Goal: Task Accomplishment & Management: Complete application form

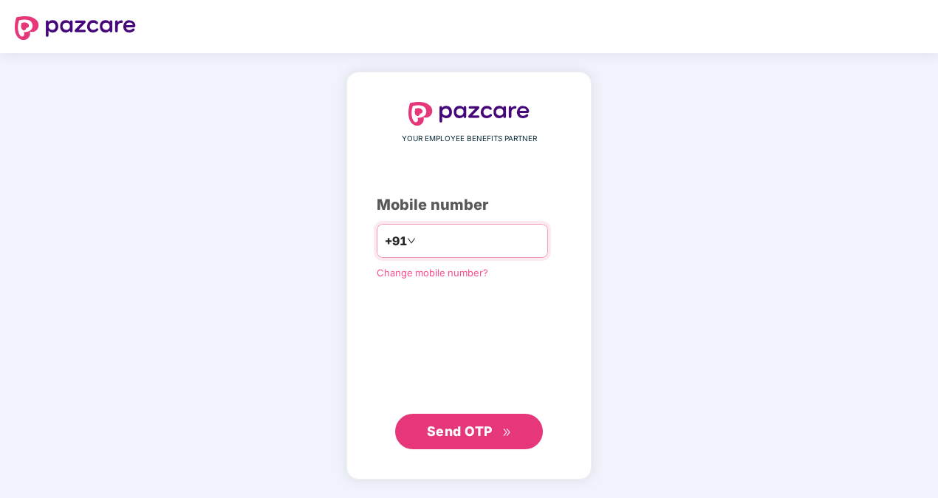
click at [449, 243] on input "number" at bounding box center [479, 241] width 121 height 24
type input "**********"
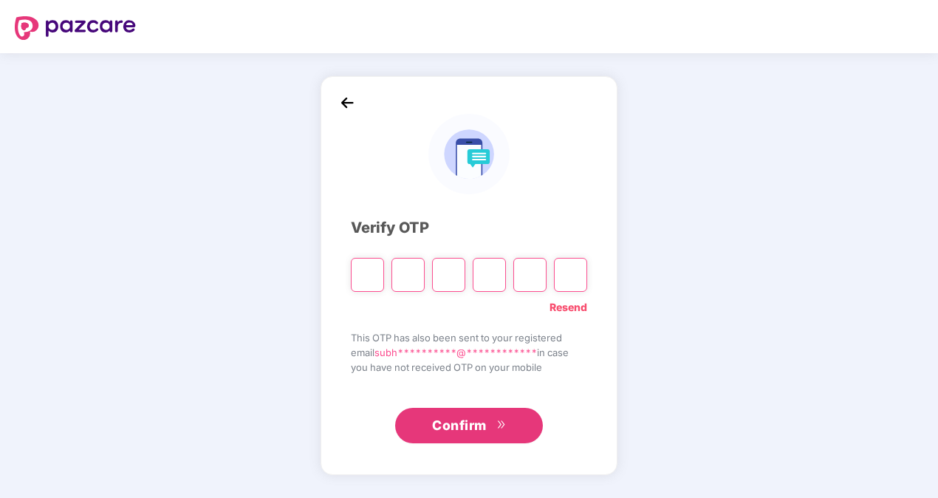
click at [364, 280] on input "Please enter verification code. Digit 1" at bounding box center [367, 275] width 33 height 34
type input "*"
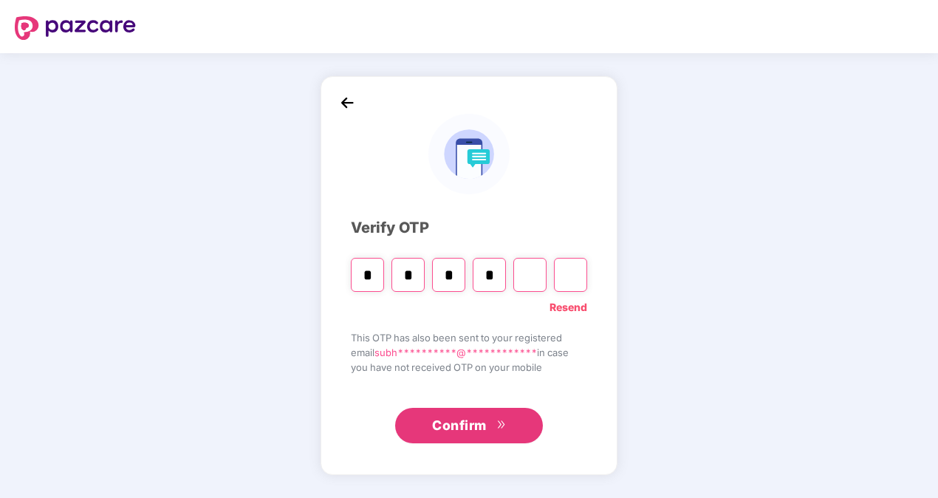
type input "*"
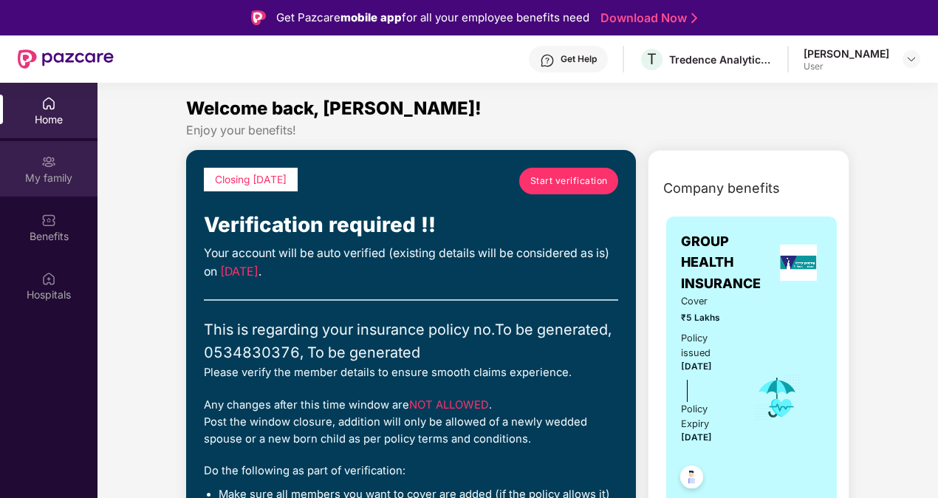
click at [41, 174] on div "My family" at bounding box center [49, 178] width 98 height 15
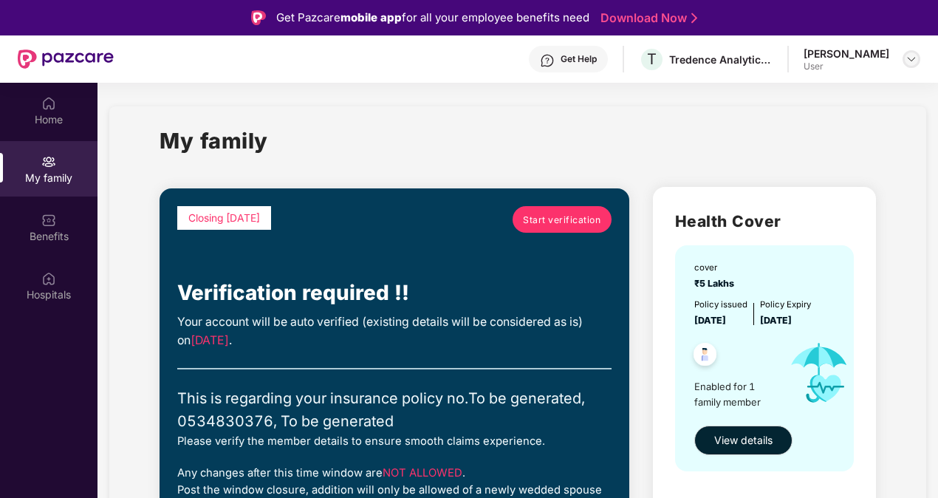
click at [915, 63] on img at bounding box center [912, 59] width 12 height 12
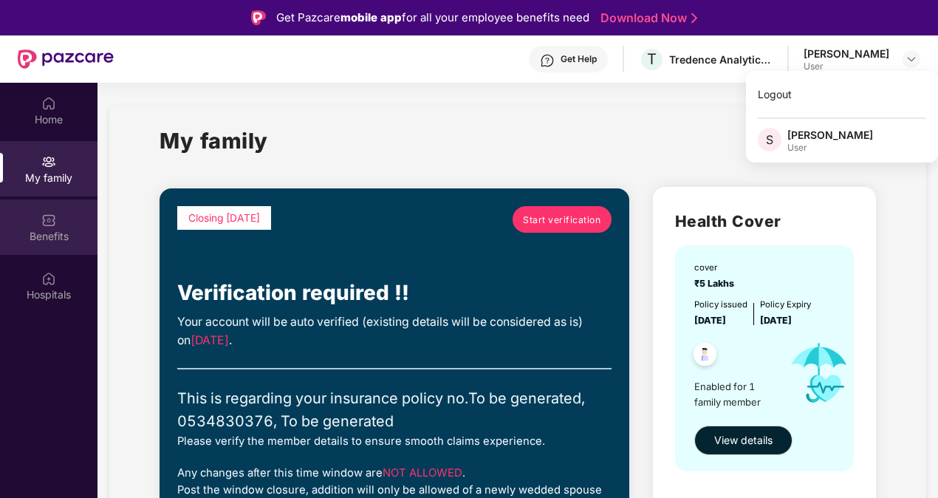
click at [49, 236] on div "Benefits" at bounding box center [49, 236] width 98 height 15
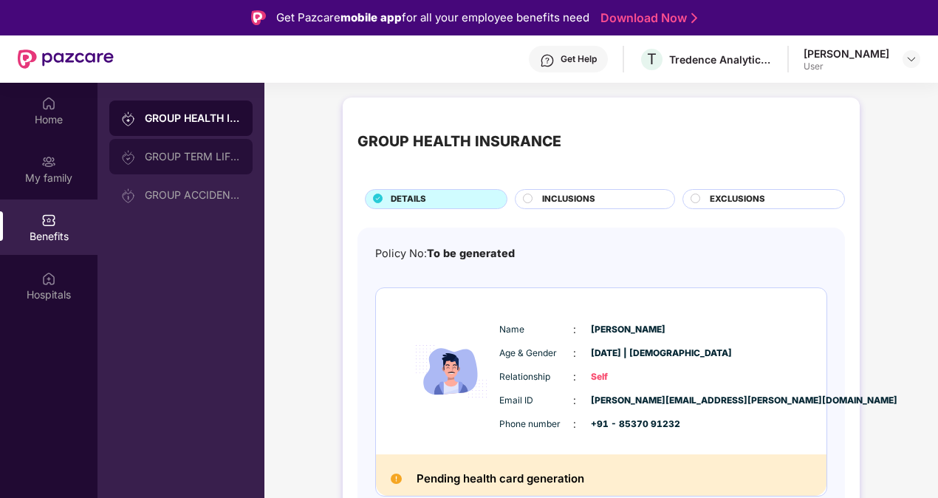
click at [173, 148] on div "GROUP TERM LIFE INSURANCE" at bounding box center [180, 156] width 143 height 35
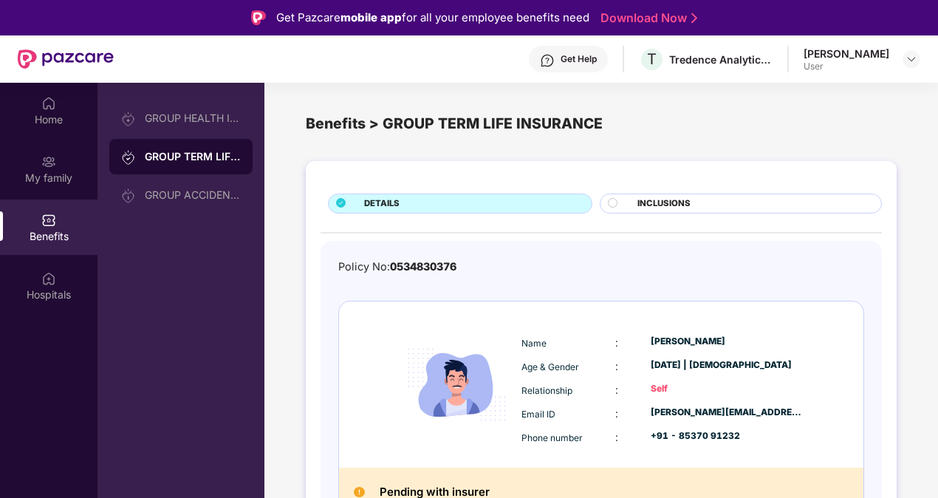
scroll to position [19, 0]
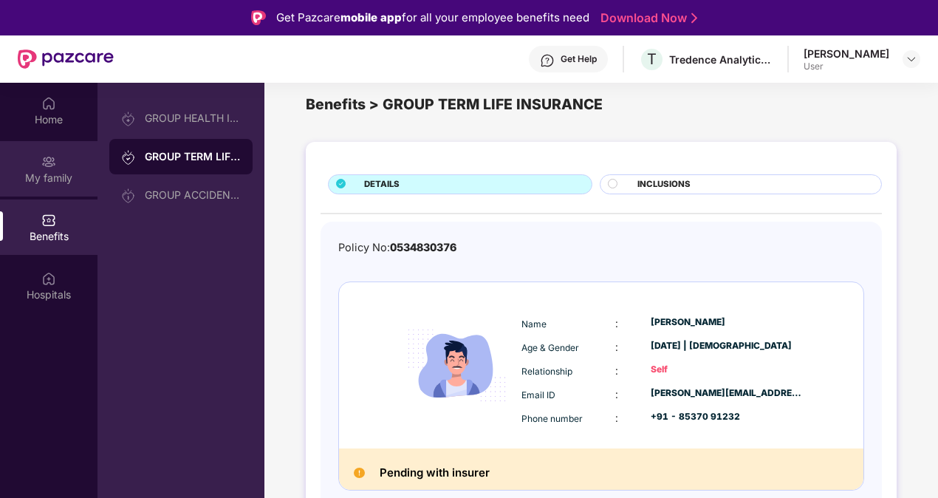
click at [49, 180] on div "My family" at bounding box center [49, 178] width 98 height 15
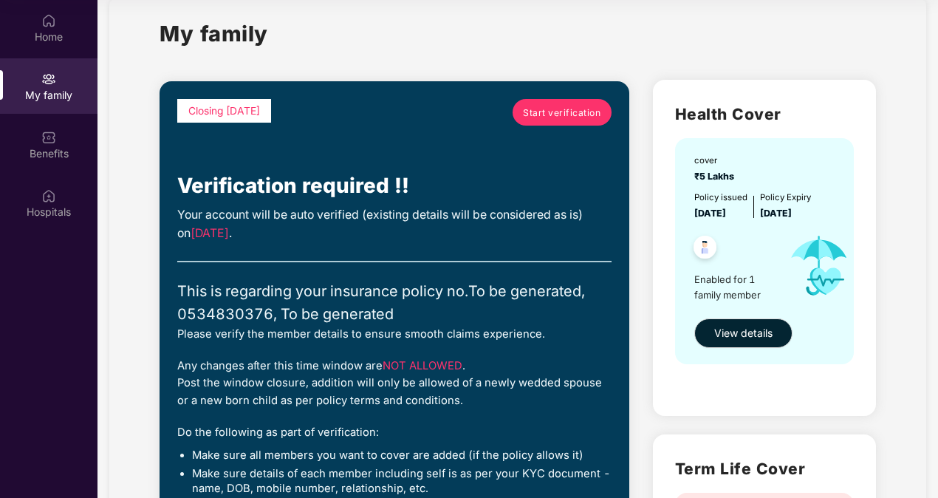
scroll to position [24, 0]
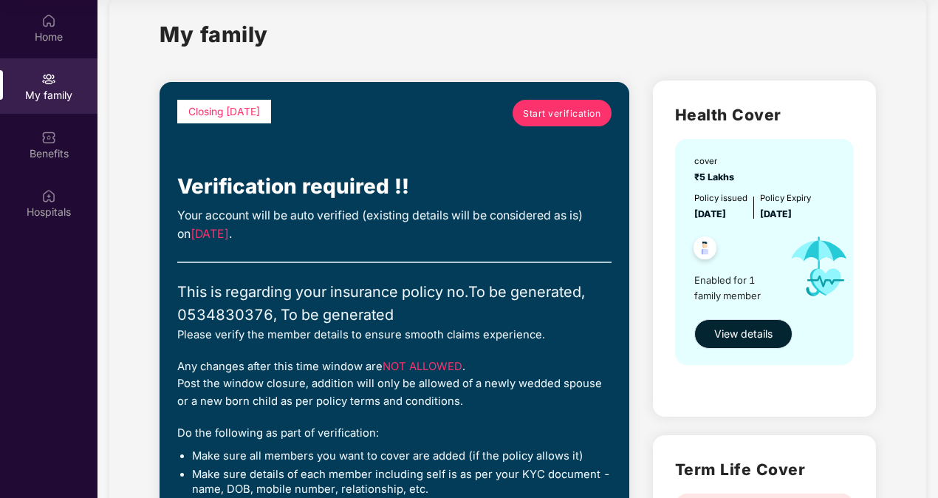
click at [757, 344] on button "View details" at bounding box center [743, 334] width 98 height 30
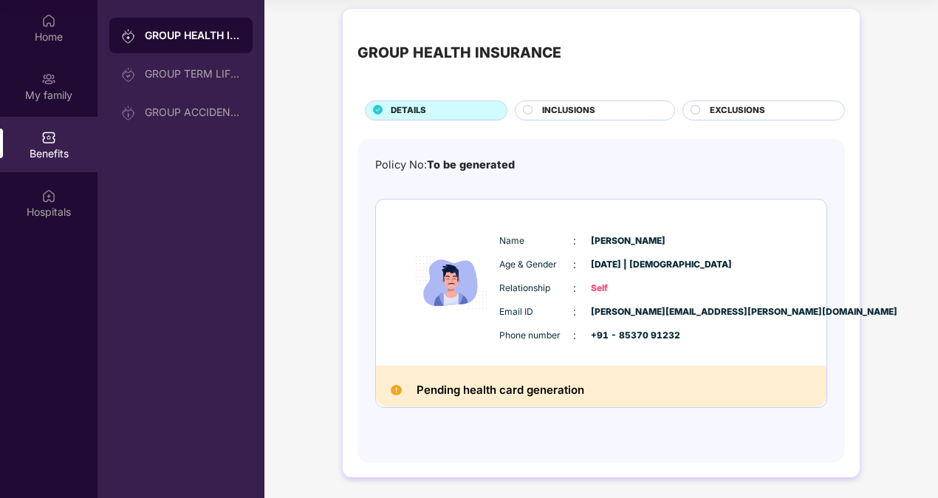
scroll to position [0, 0]
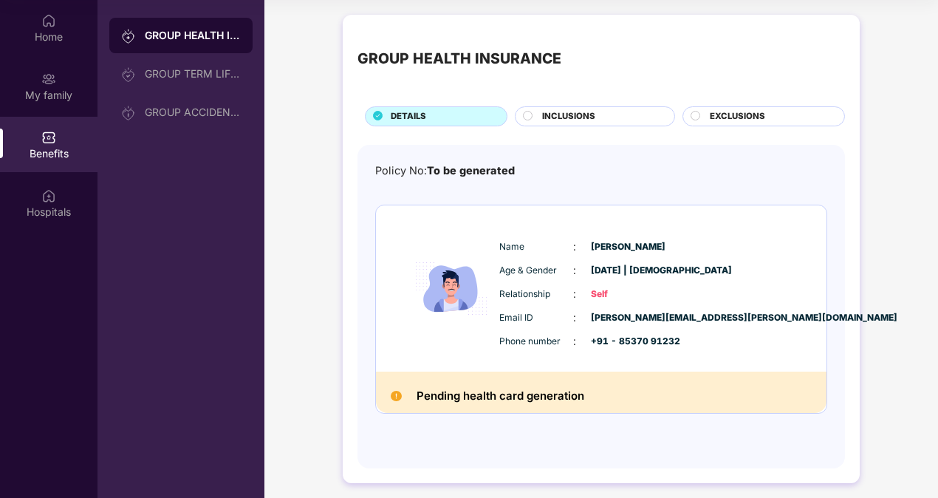
click at [584, 117] on span "INCLUSIONS" at bounding box center [568, 116] width 53 height 13
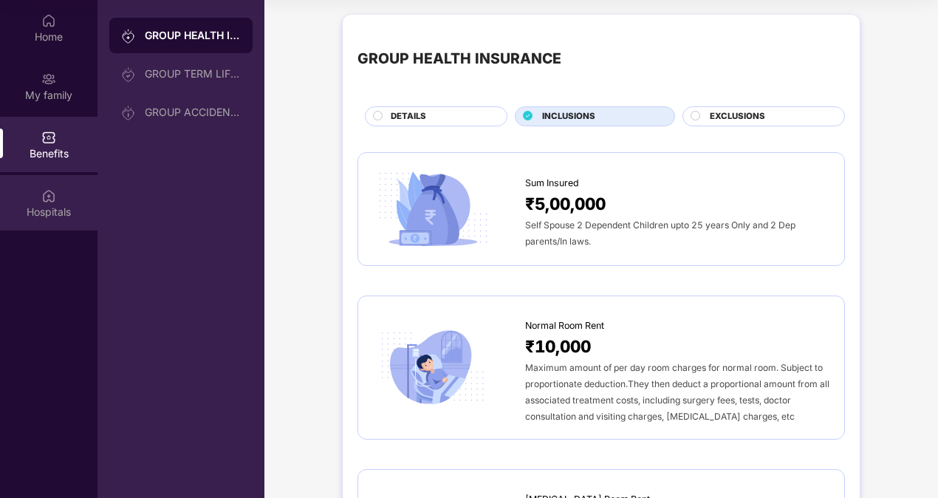
click at [65, 207] on div "Hospitals" at bounding box center [49, 212] width 98 height 15
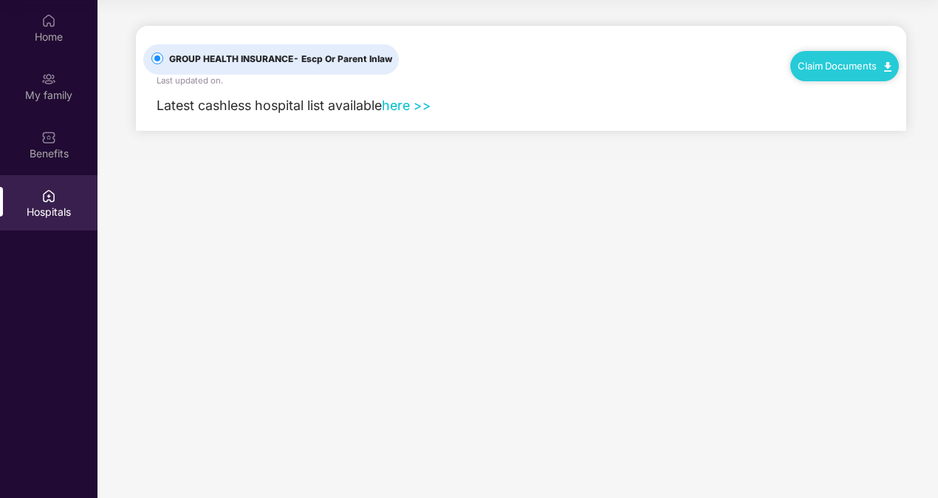
click at [415, 109] on link "here >>" at bounding box center [406, 106] width 49 height 16
click at [51, 103] on div "My family" at bounding box center [49, 85] width 98 height 55
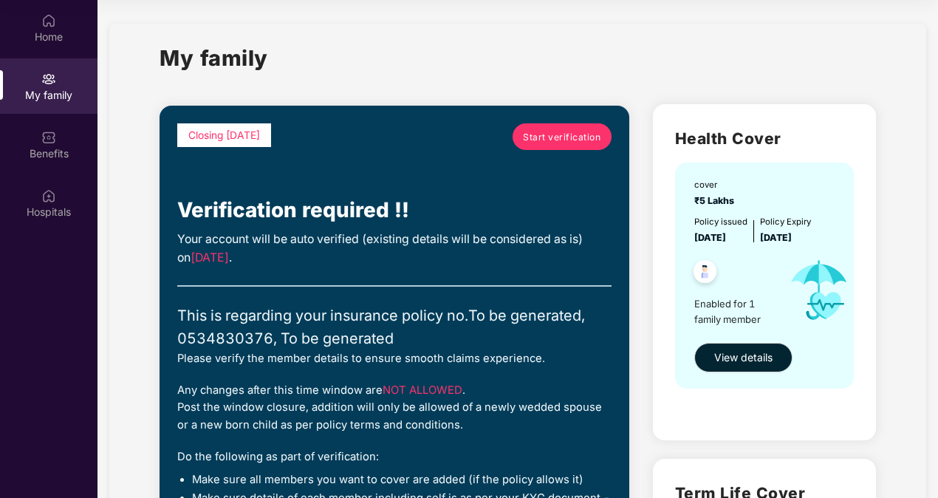
click at [567, 138] on span "Start verification" at bounding box center [562, 137] width 78 height 14
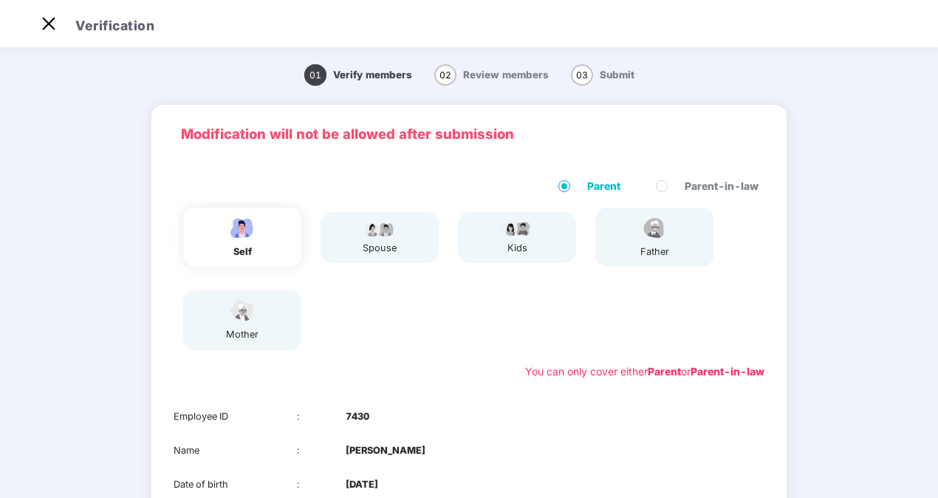
scroll to position [207, 0]
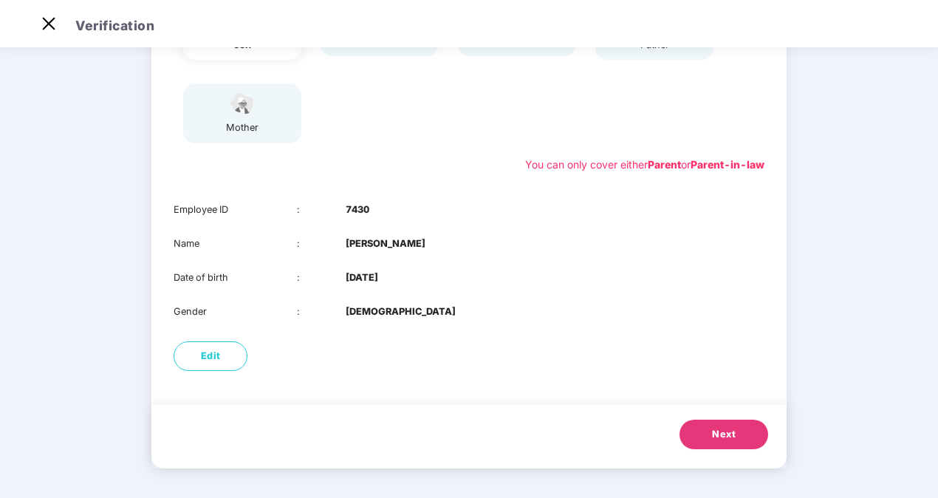
click at [731, 431] on span "Next" at bounding box center [724, 434] width 24 height 15
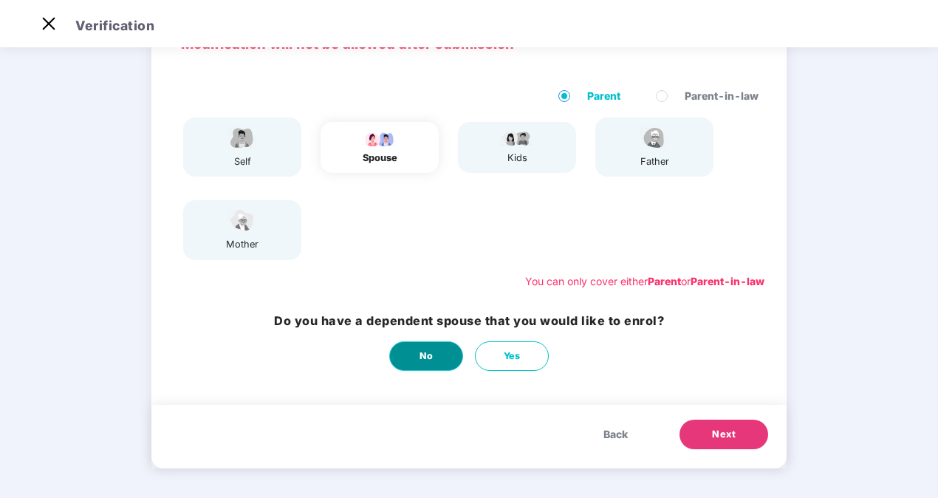
click at [414, 347] on button "No" at bounding box center [426, 356] width 74 height 30
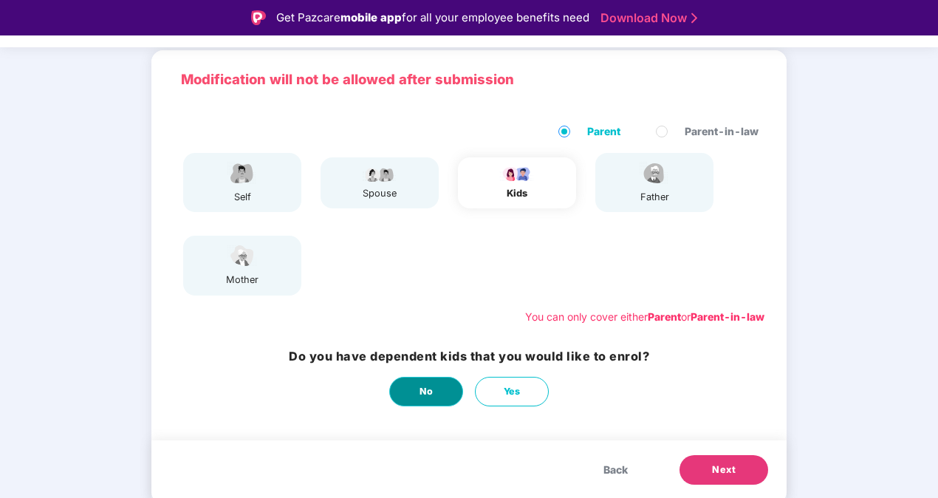
click at [420, 392] on span "No" at bounding box center [427, 391] width 14 height 15
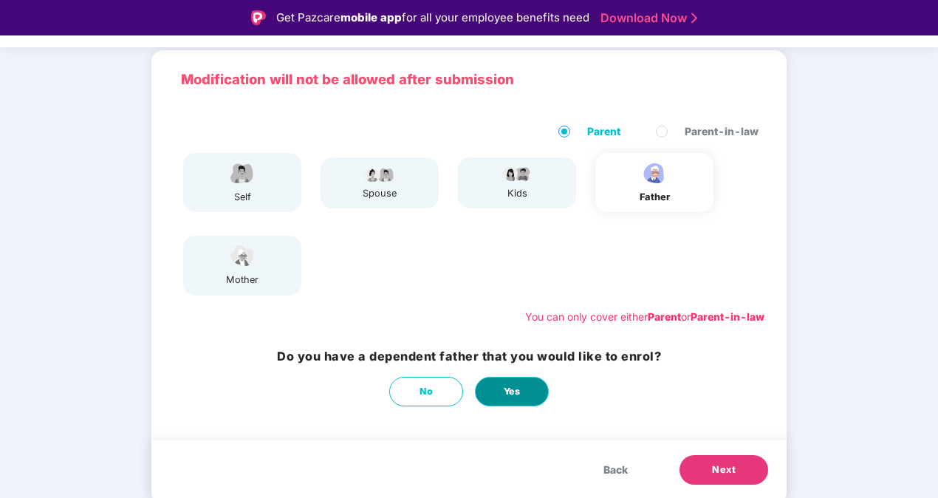
click at [520, 392] on button "Yes" at bounding box center [512, 392] width 74 height 30
select select "****"
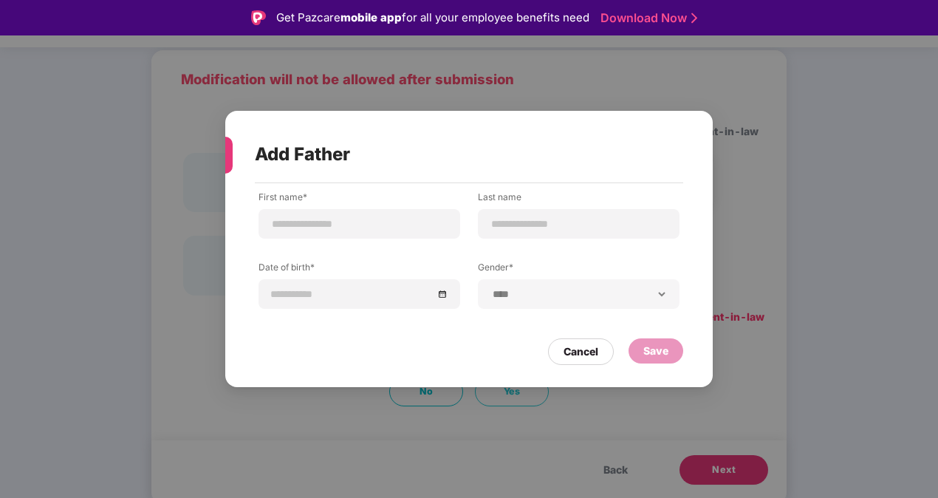
click at [478, 182] on div "Add Father" at bounding box center [451, 155] width 393 height 58
click at [343, 231] on input at bounding box center [359, 224] width 177 height 16
type input "*********"
click at [550, 230] on input at bounding box center [579, 224] width 177 height 16
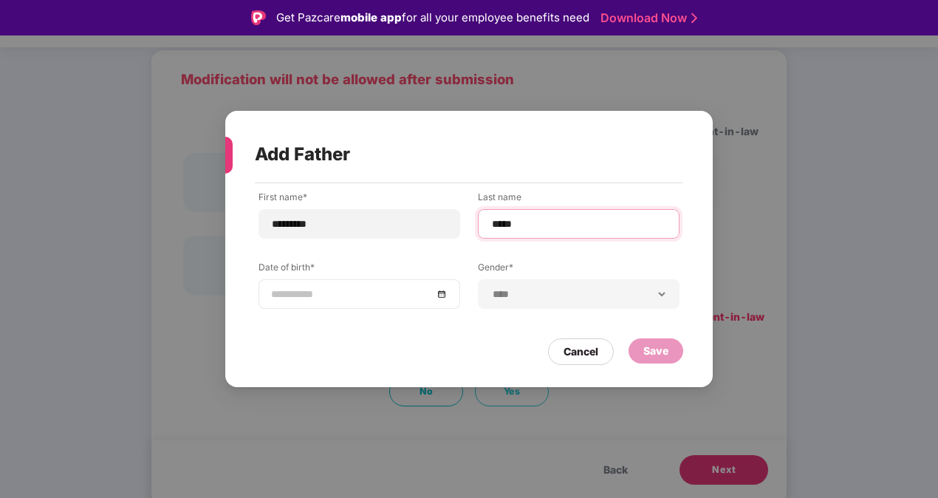
type input "*****"
click at [444, 292] on div at bounding box center [359, 294] width 177 height 16
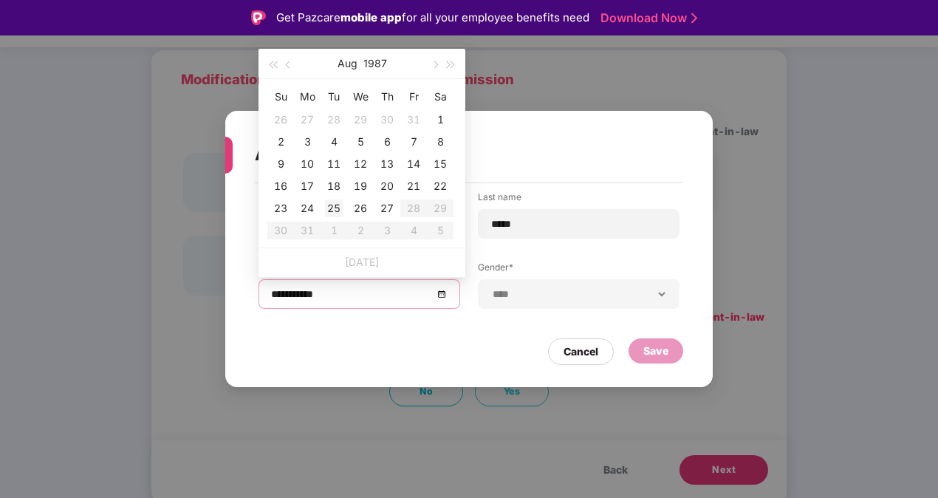
type input "**********"
click at [375, 61] on button "1987" at bounding box center [375, 64] width 24 height 30
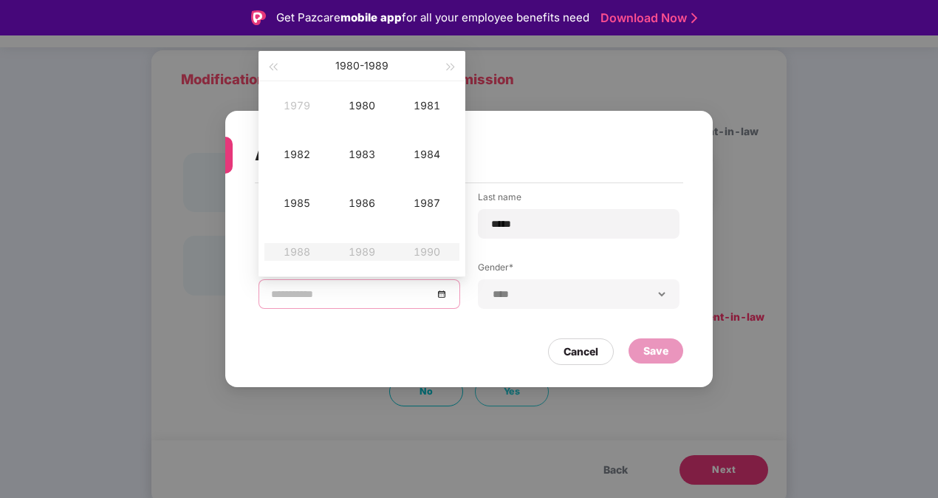
type input "**********"
click at [276, 71] on button "button" at bounding box center [272, 66] width 16 height 30
type input "**********"
click at [437, 111] on div "1961" at bounding box center [427, 106] width 44 height 18
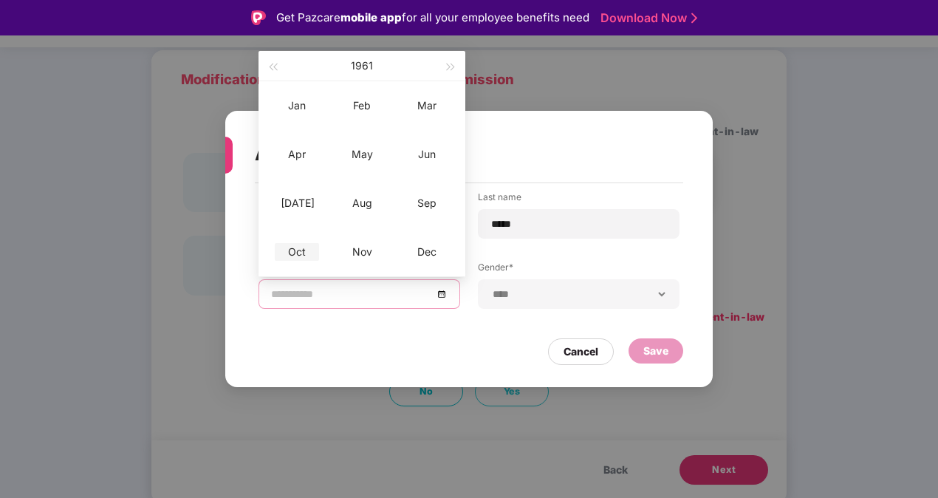
type input "**********"
click at [304, 252] on div "Oct" at bounding box center [297, 252] width 44 height 18
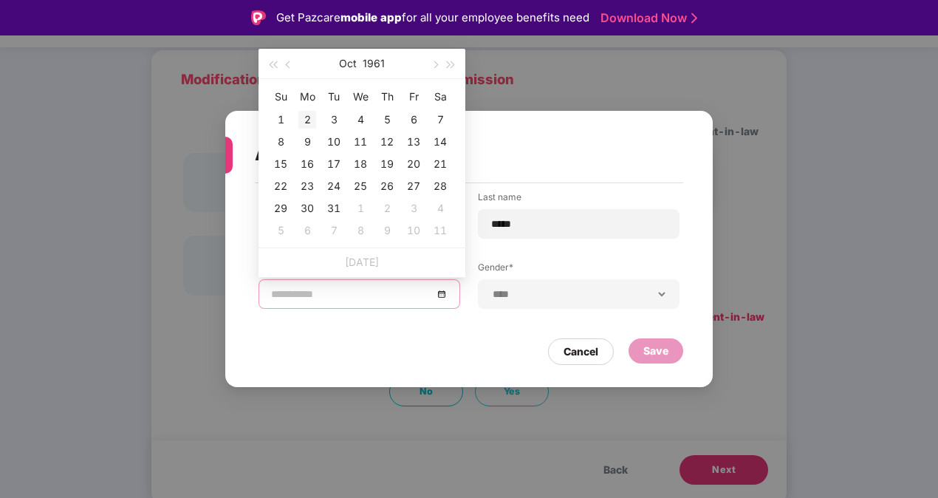
type input "**********"
click at [305, 124] on div "2" at bounding box center [307, 120] width 18 height 18
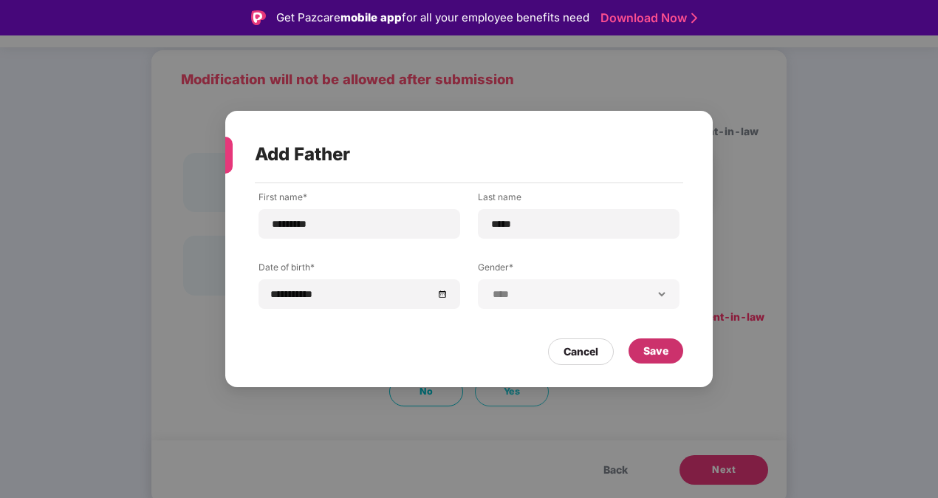
click at [677, 347] on div "Save" at bounding box center [656, 350] width 55 height 25
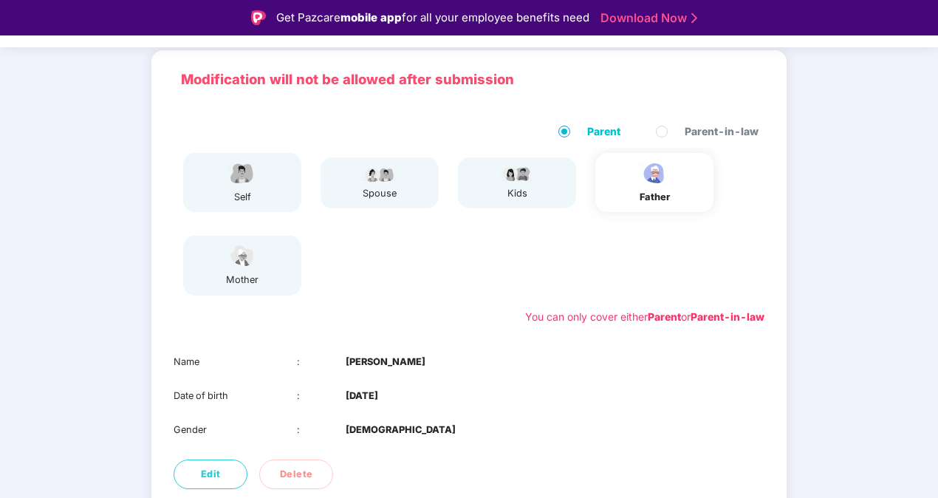
scroll to position [173, 0]
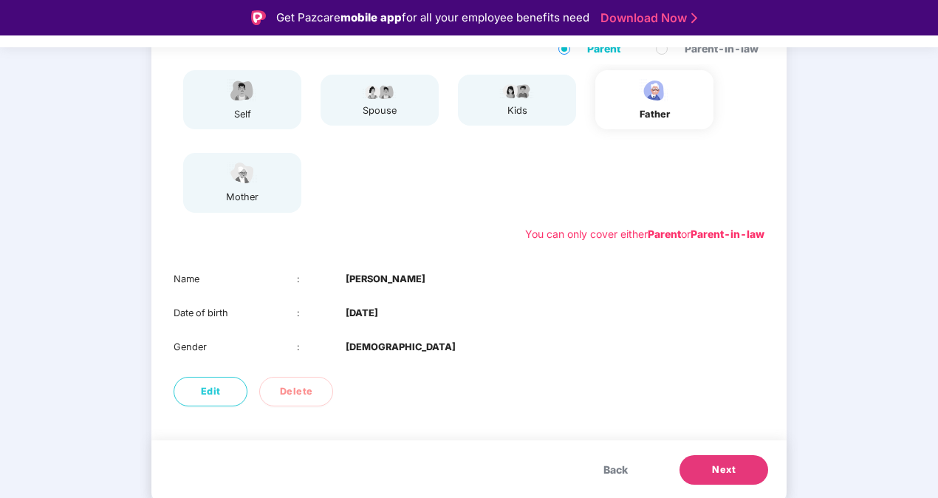
click at [729, 465] on span "Next" at bounding box center [724, 469] width 24 height 15
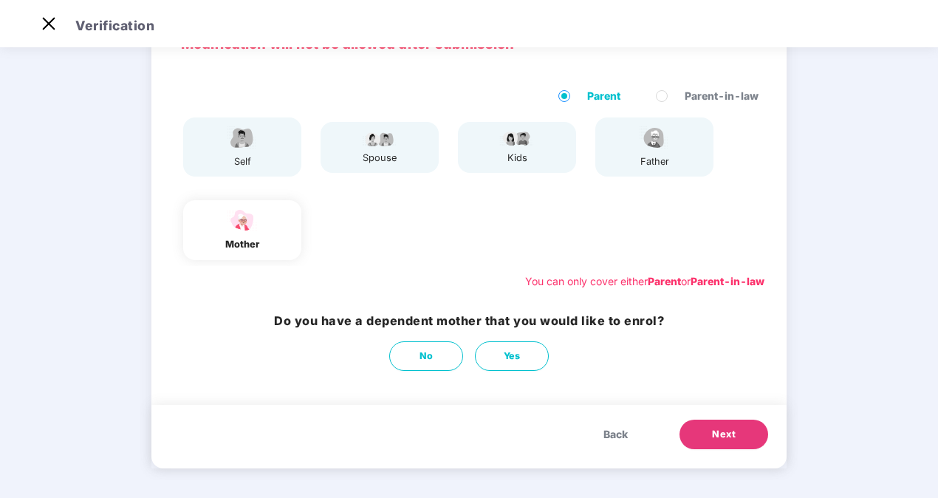
scroll to position [90, 0]
click at [505, 353] on span "Yes" at bounding box center [512, 356] width 17 height 15
select select "******"
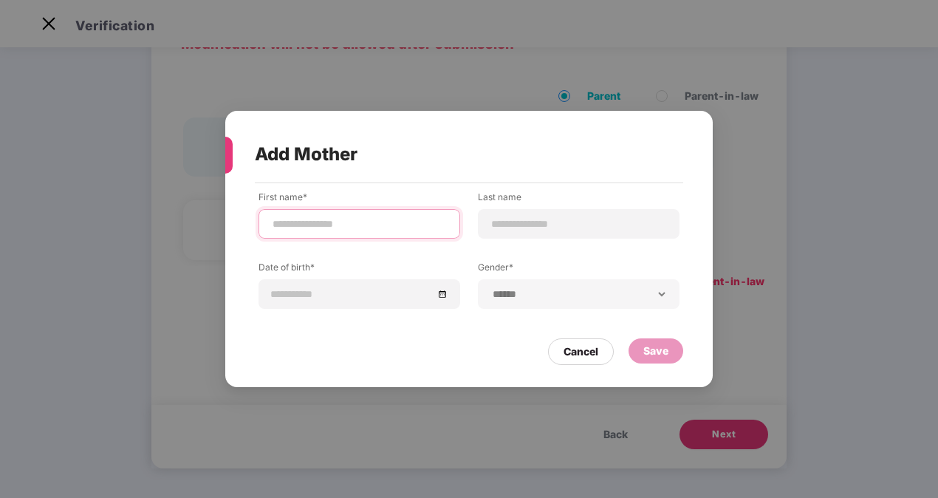
click at [335, 225] on input at bounding box center [359, 224] width 177 height 16
type input "*****"
click at [519, 222] on input at bounding box center [579, 224] width 177 height 16
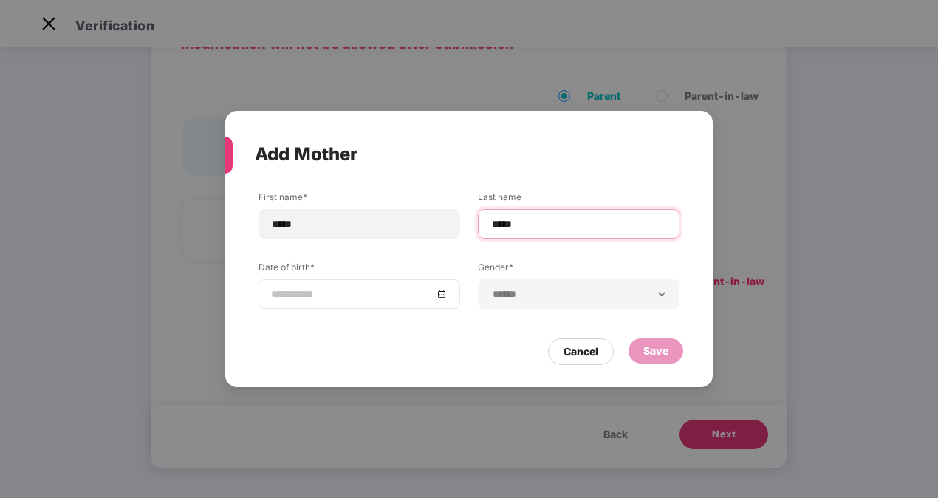
type input "*****"
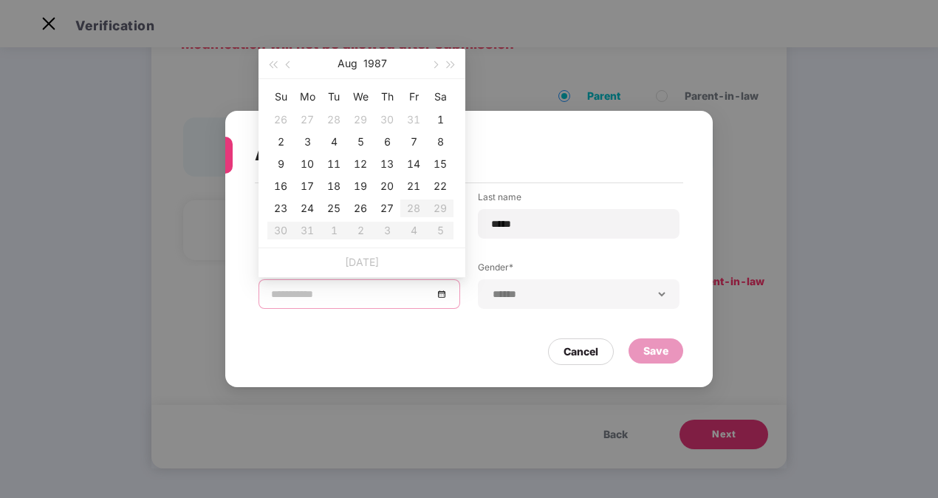
click at [337, 297] on input at bounding box center [352, 294] width 162 height 16
type input "**********"
click at [378, 69] on button "1987" at bounding box center [375, 64] width 24 height 30
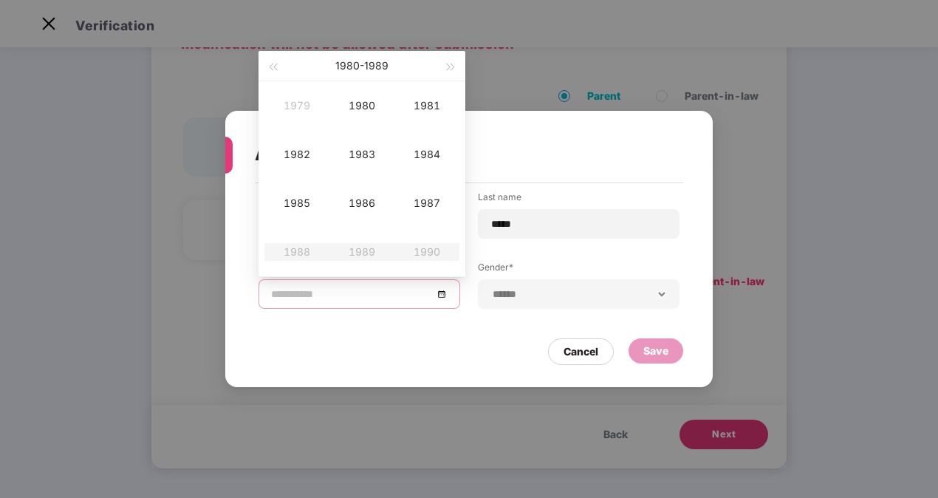
type input "**********"
click at [275, 68] on span "button" at bounding box center [272, 67] width 7 height 7
type input "**********"
click at [355, 247] on div "1969" at bounding box center [362, 252] width 44 height 18
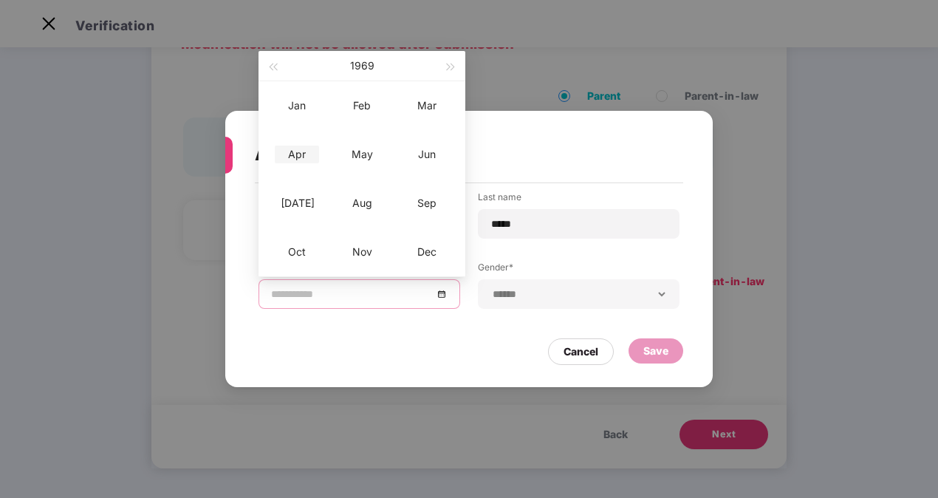
type input "**********"
click at [297, 154] on div "Apr" at bounding box center [297, 155] width 44 height 18
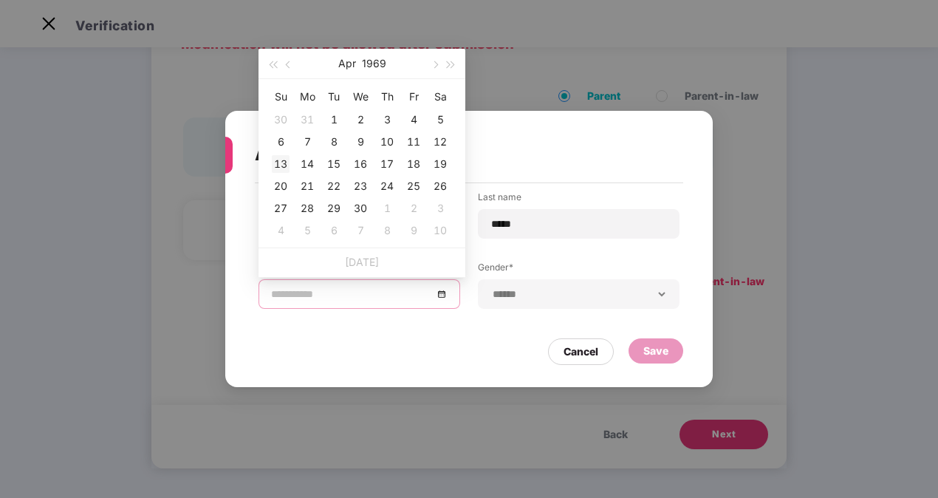
type input "**********"
click at [279, 163] on div "13" at bounding box center [281, 164] width 18 height 18
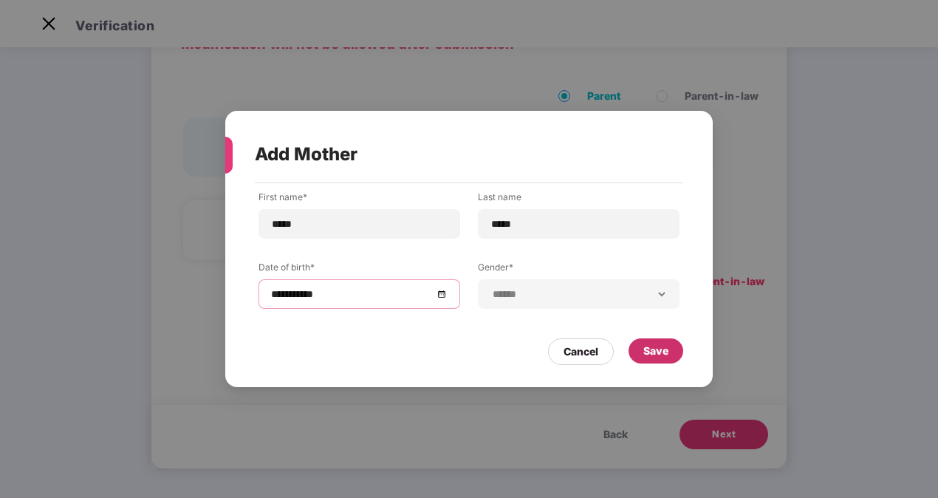
click at [659, 346] on div "Save" at bounding box center [655, 351] width 25 height 16
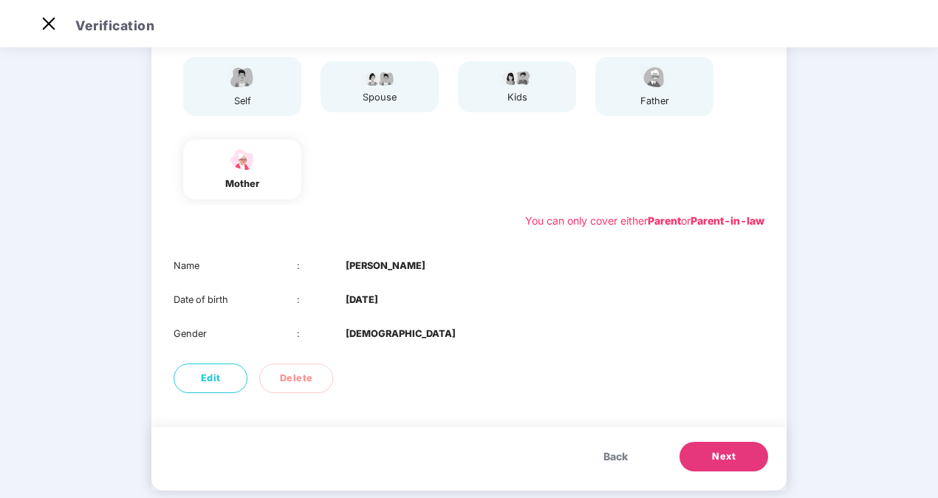
scroll to position [173, 0]
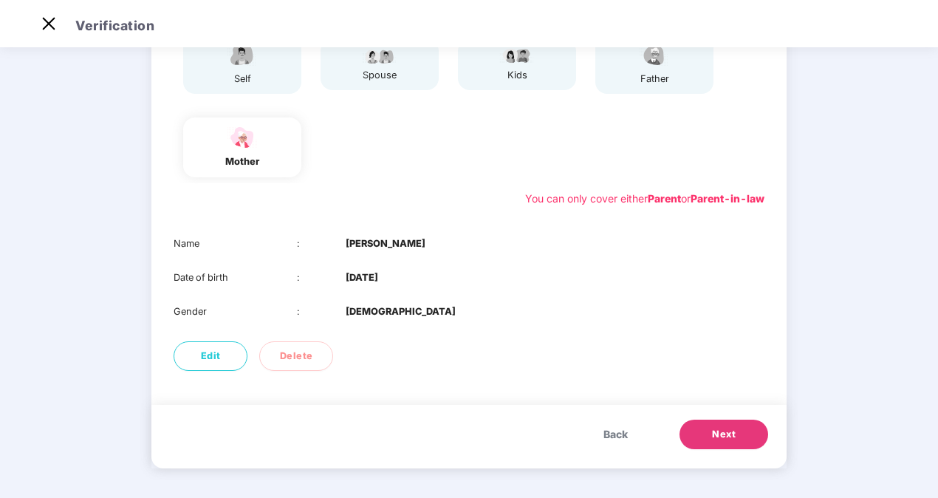
click at [757, 433] on button "Next" at bounding box center [724, 435] width 89 height 30
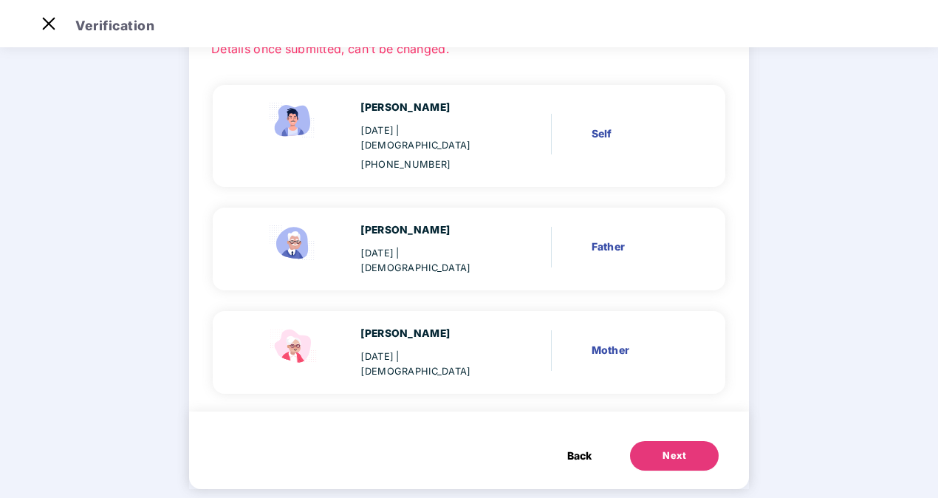
scroll to position [109, 0]
click at [684, 441] on button "Next" at bounding box center [674, 456] width 89 height 30
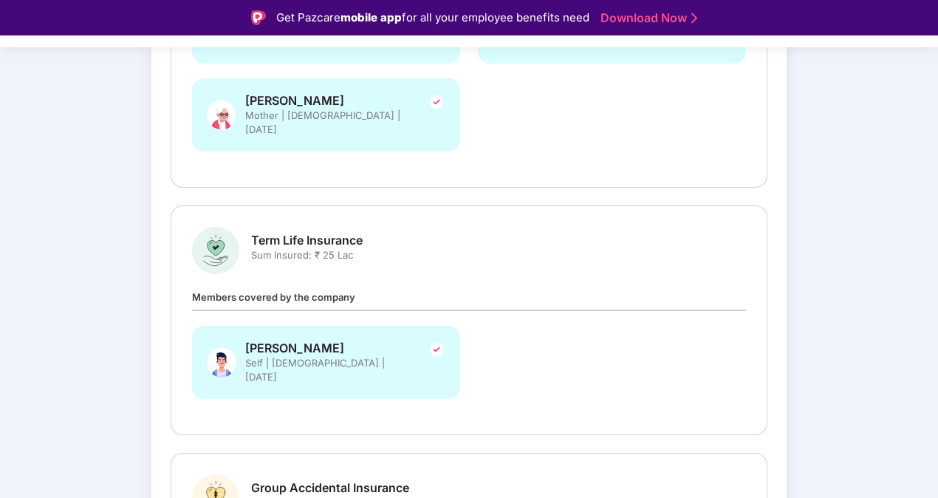
scroll to position [595, 0]
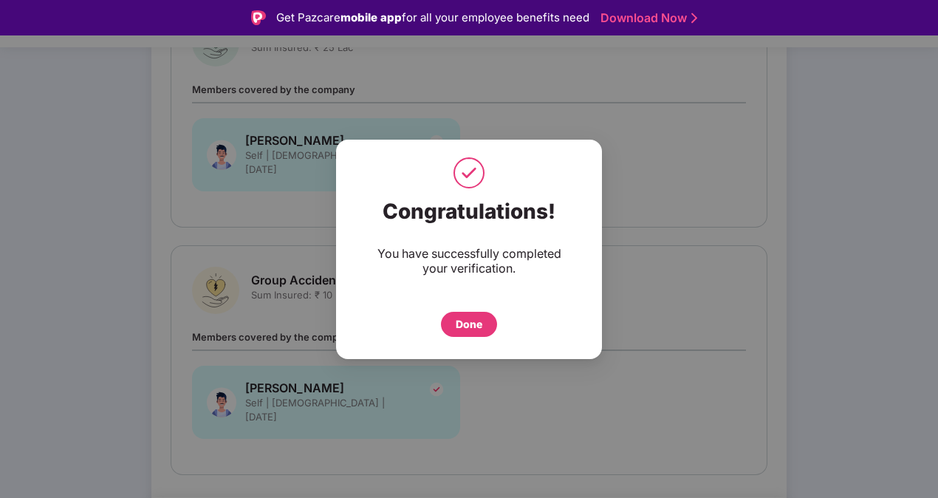
click at [471, 329] on div "Done" at bounding box center [469, 324] width 27 height 16
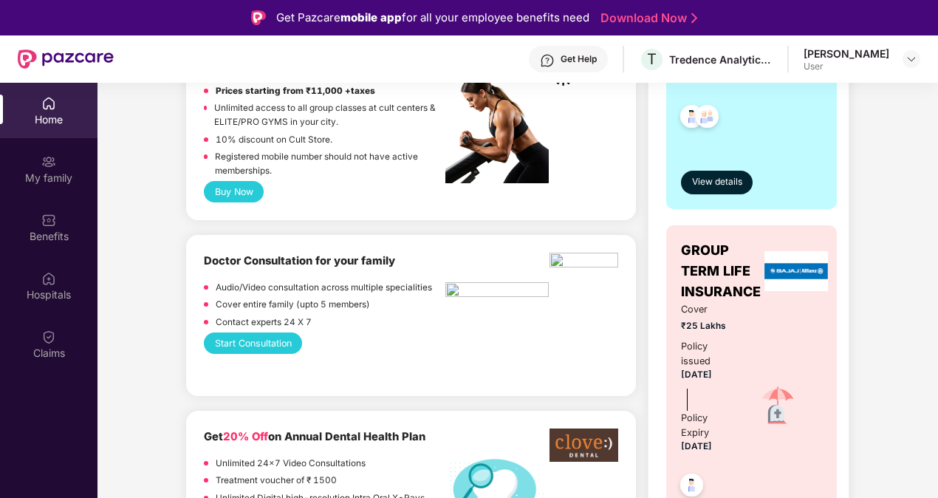
scroll to position [479, 0]
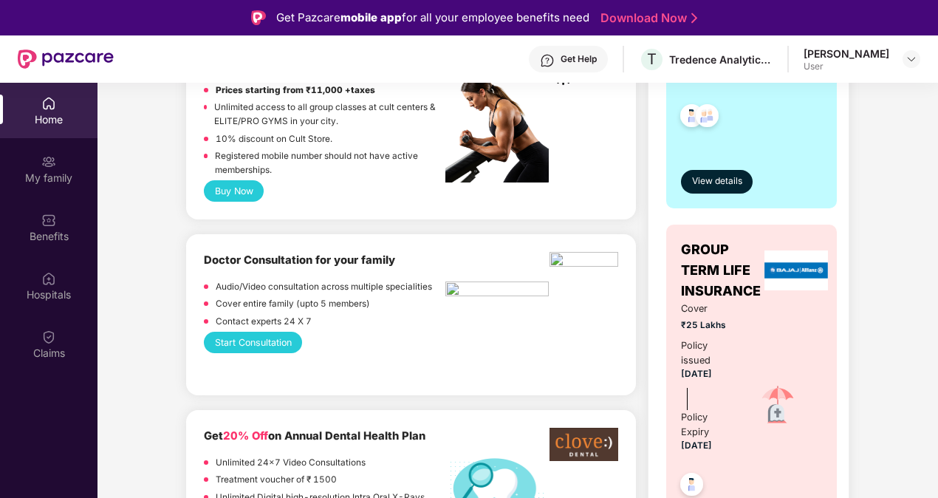
click at [247, 344] on button "Start Consultation" at bounding box center [253, 342] width 98 height 21
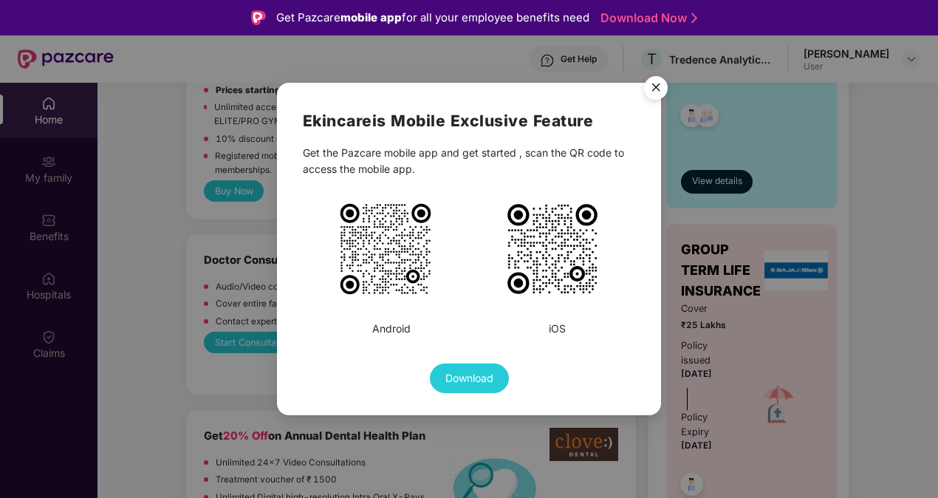
click at [660, 89] on img "Close" at bounding box center [655, 89] width 41 height 41
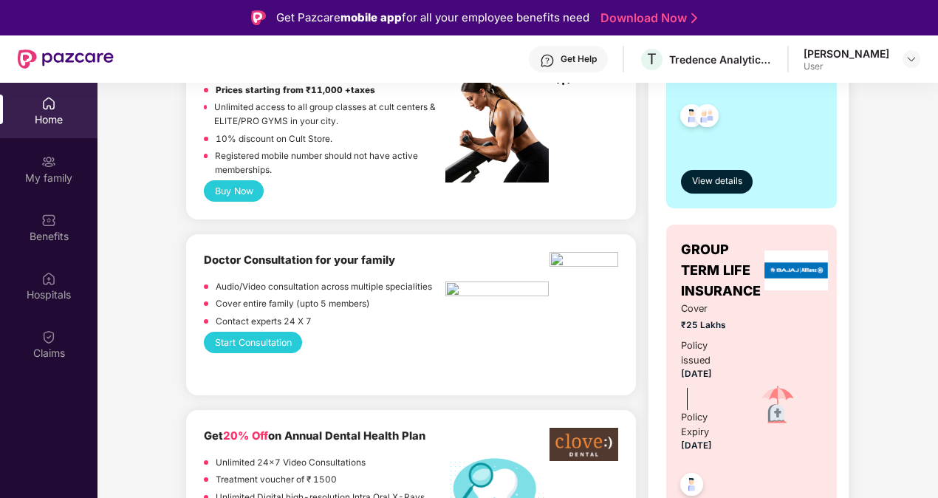
click at [386, 334] on div "Start Consultation" at bounding box center [411, 342] width 414 height 21
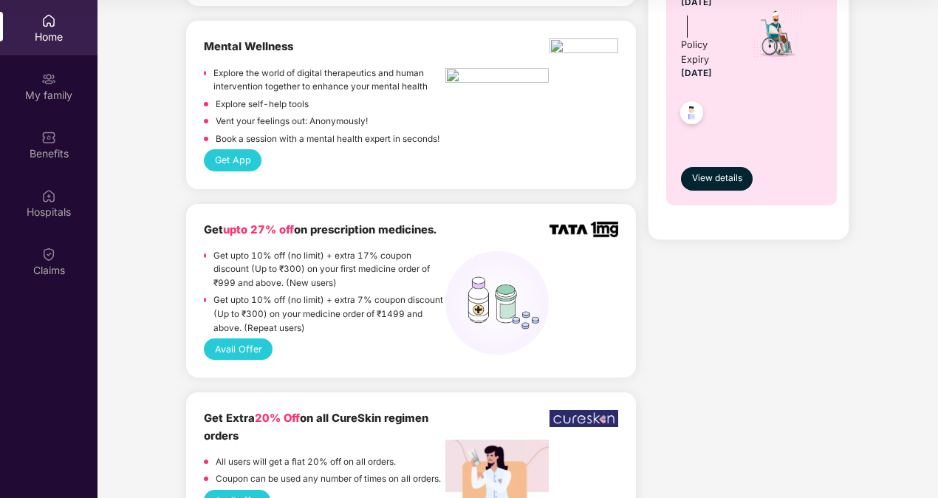
scroll to position [1110, 0]
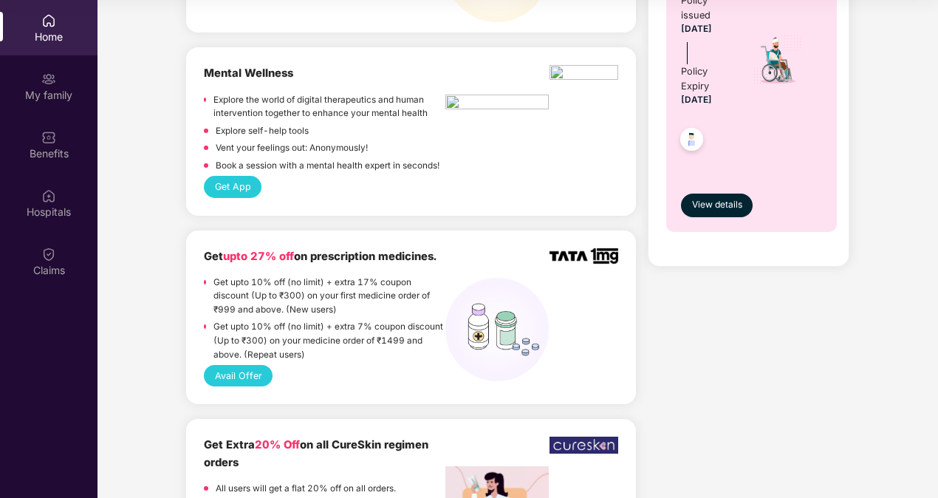
click at [242, 372] on button "Avail Offer" at bounding box center [238, 375] width 69 height 21
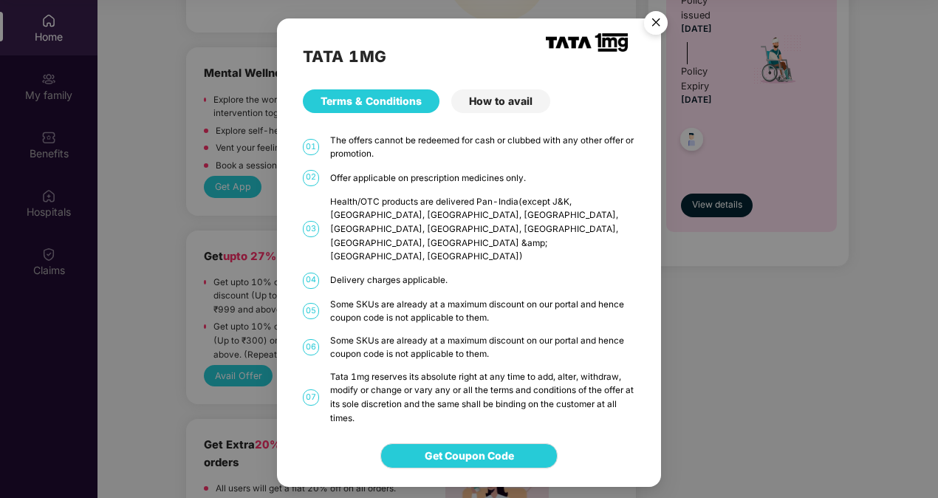
click at [663, 29] on img "Close" at bounding box center [655, 24] width 41 height 41
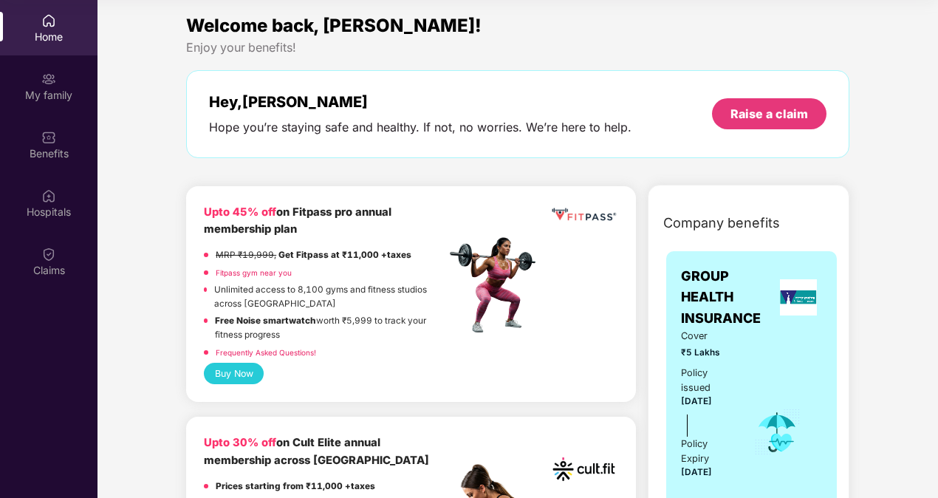
scroll to position [0, 0]
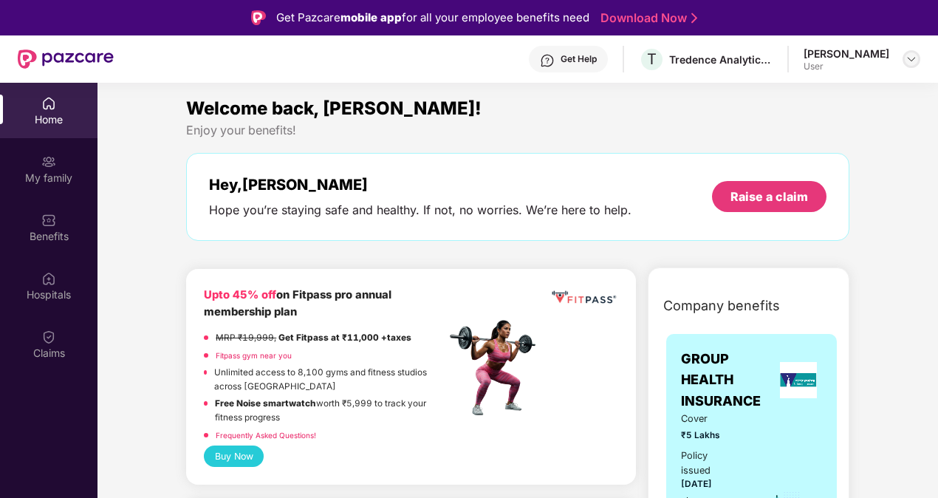
click at [908, 61] on img at bounding box center [912, 59] width 12 height 12
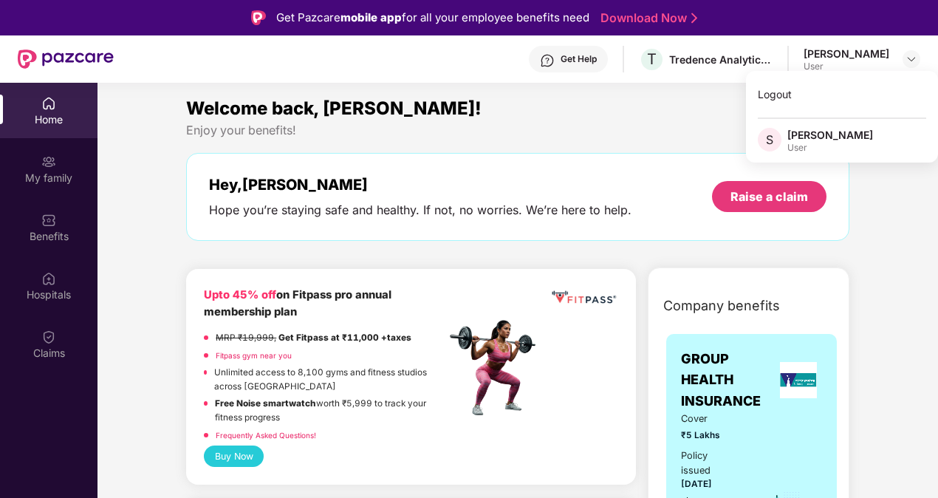
click at [630, 158] on div "Hey, Subhajit Hope you’re staying safe and healthy. If not, no worries. We’re h…" at bounding box center [517, 197] width 663 height 88
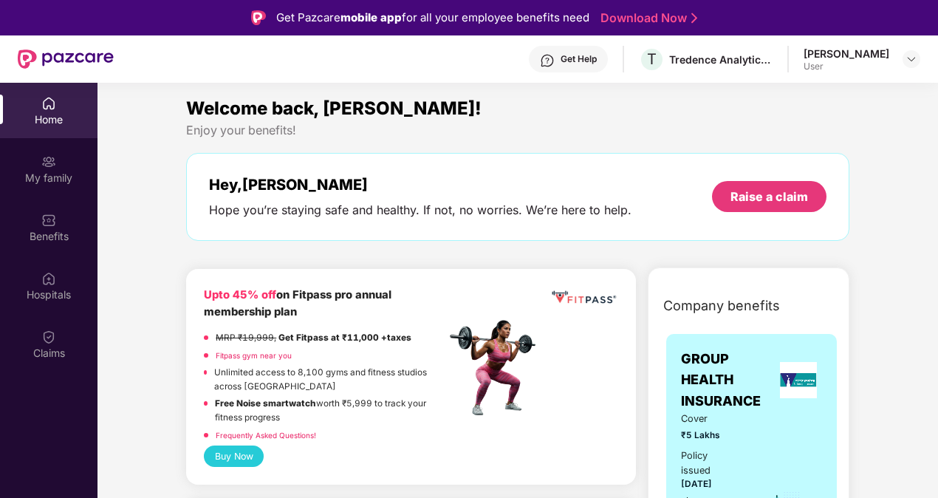
click at [426, 226] on div "Hey, Subhajit Hope you’re staying safe and healthy. If not, no worries. We’re h…" at bounding box center [517, 197] width 663 height 88
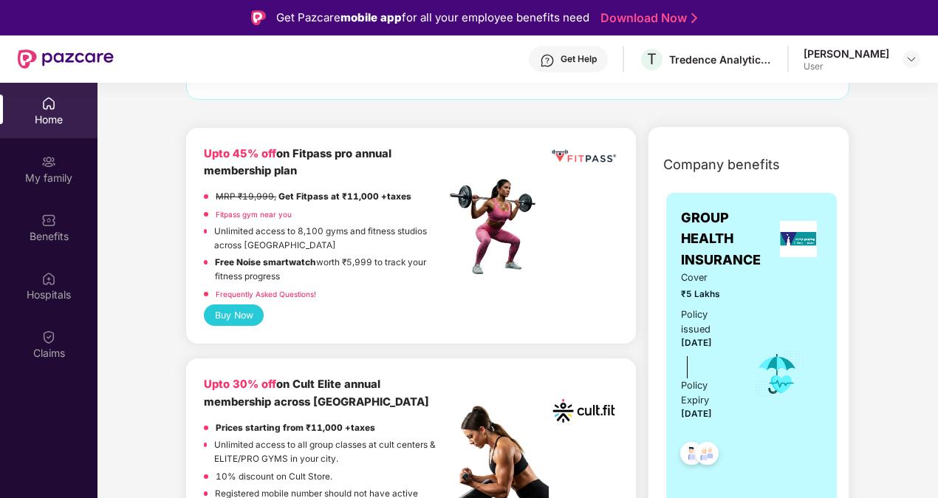
scroll to position [142, 0]
click at [256, 214] on link "Fitpass gym near you" at bounding box center [254, 213] width 76 height 9
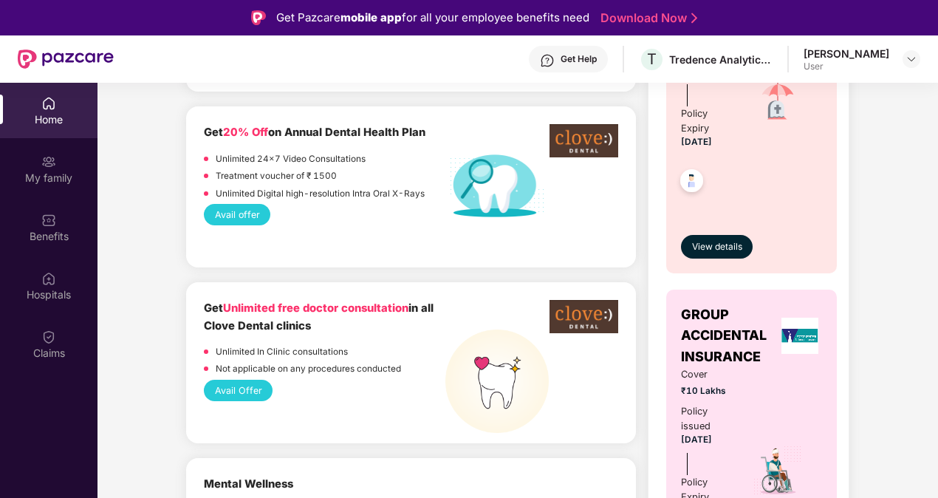
scroll to position [935, 0]
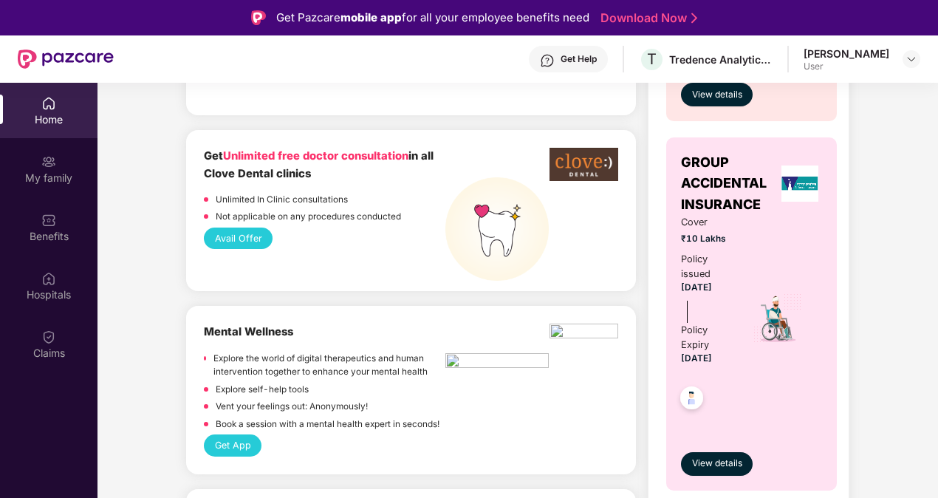
click at [232, 240] on button "Avail Offer" at bounding box center [238, 238] width 69 height 21
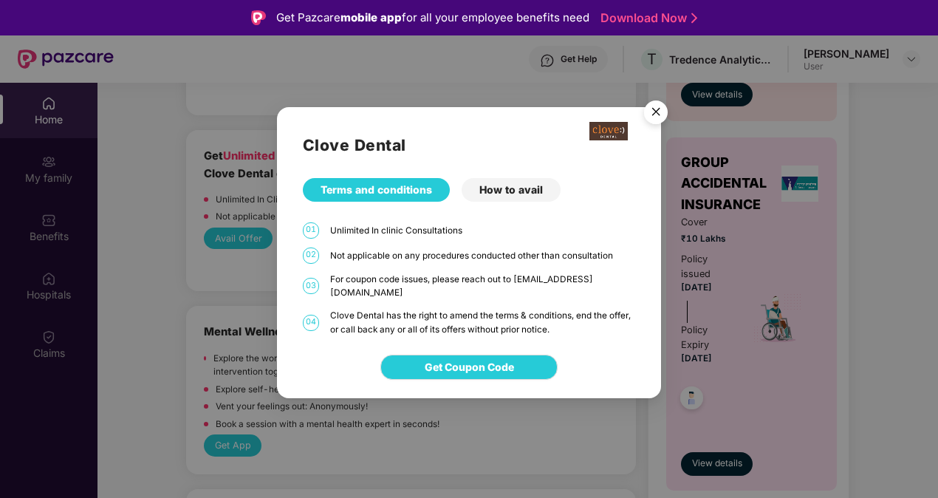
click at [658, 117] on img "Close" at bounding box center [655, 114] width 41 height 41
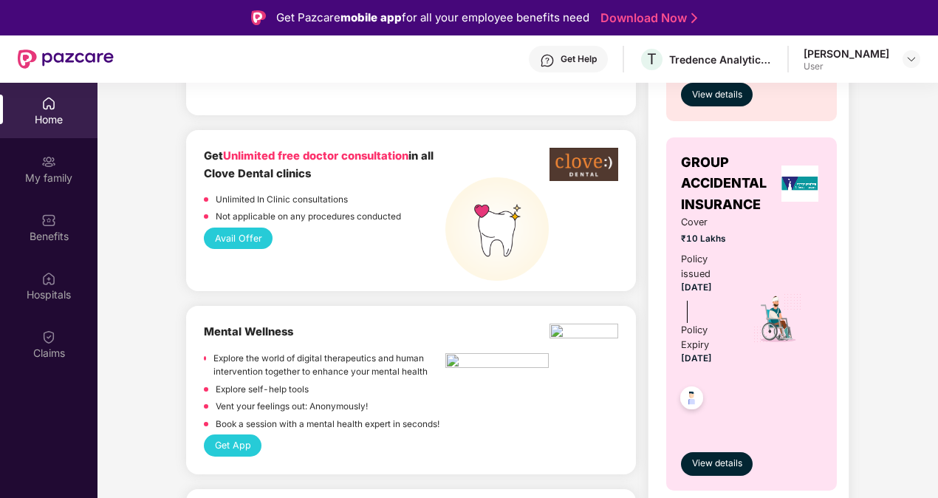
scroll to position [1076, 0]
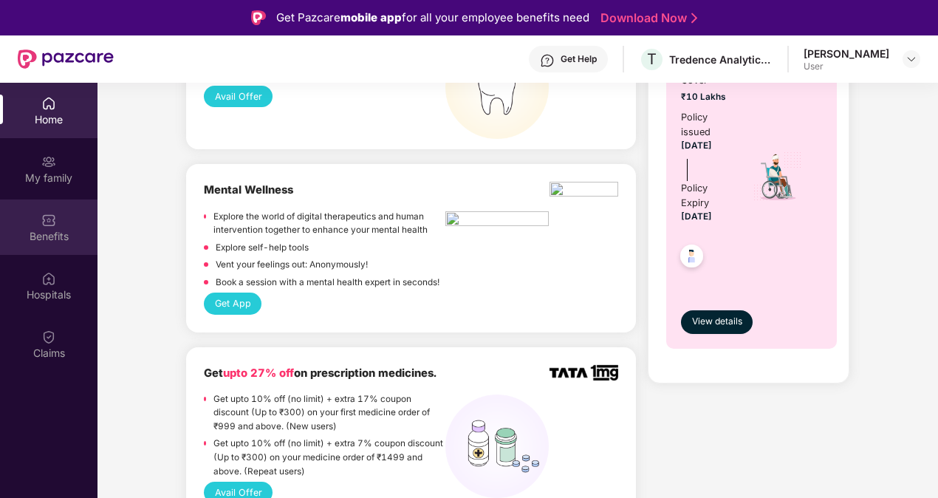
click at [49, 211] on div at bounding box center [48, 218] width 15 height 15
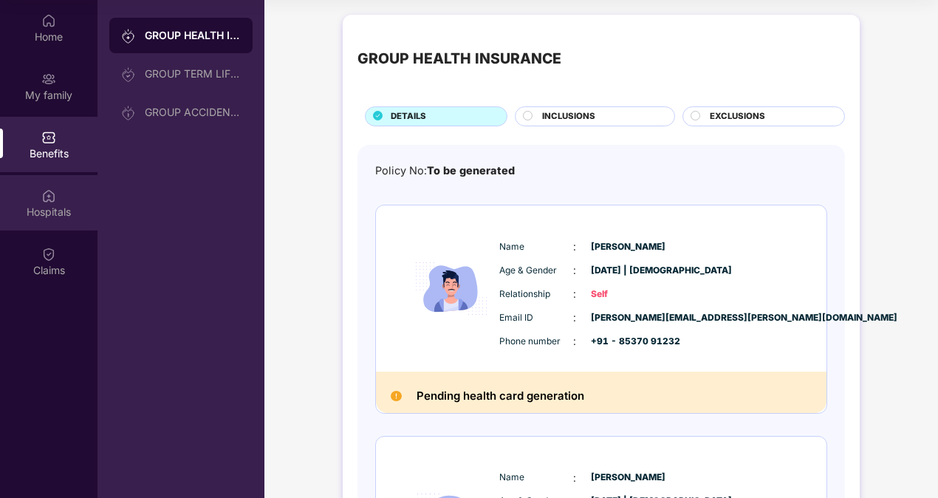
click at [68, 192] on div "Hospitals" at bounding box center [49, 202] width 98 height 55
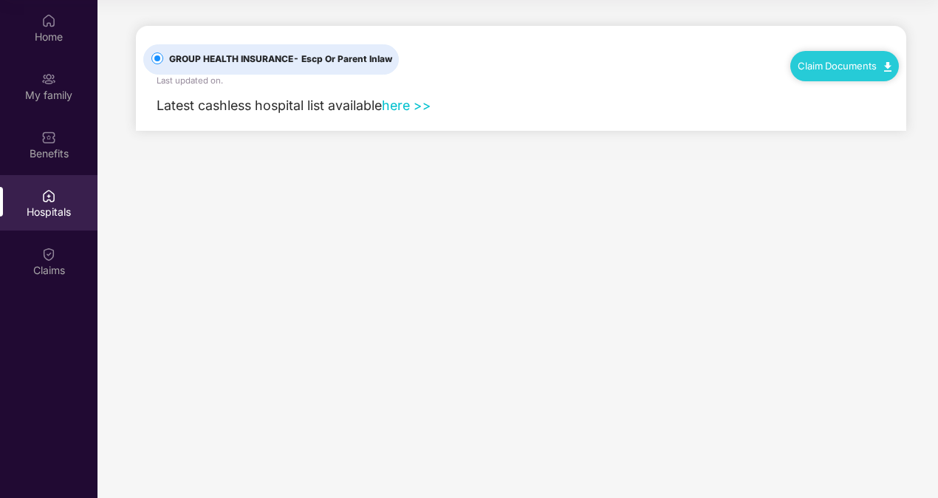
click at [405, 107] on link "here >>" at bounding box center [406, 106] width 49 height 16
